Goal: Information Seeking & Learning: Check status

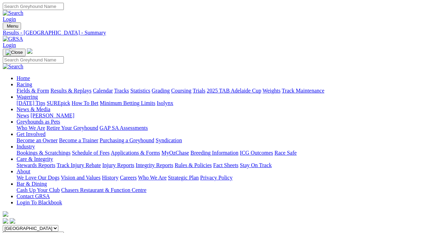
click at [80, 88] on link "Results & Replays" at bounding box center [70, 91] width 41 height 6
click at [24, 88] on link "Fields & Form" at bounding box center [33, 91] width 32 height 6
